Goal: Information Seeking & Learning: Learn about a topic

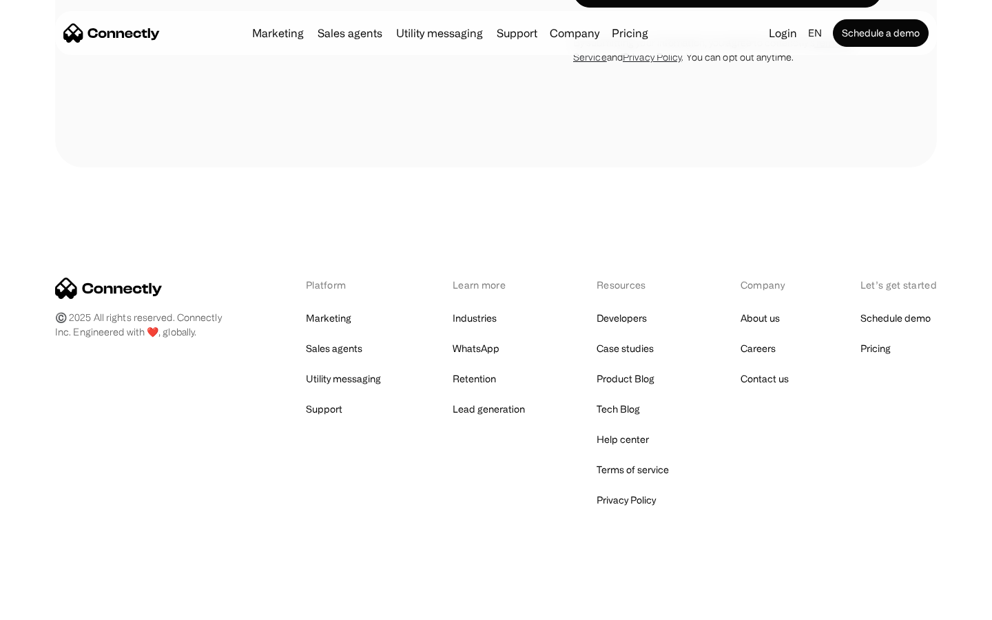
scroll to position [2606, 0]
